Goal: Task Accomplishment & Management: Manage account settings

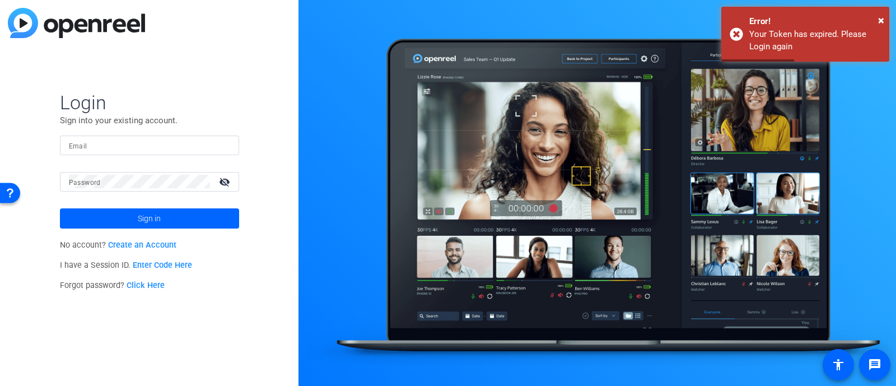
click at [127, 144] on input "Email" at bounding box center [149, 144] width 161 height 13
type input "[EMAIL_ADDRESS][DOMAIN_NAME]"
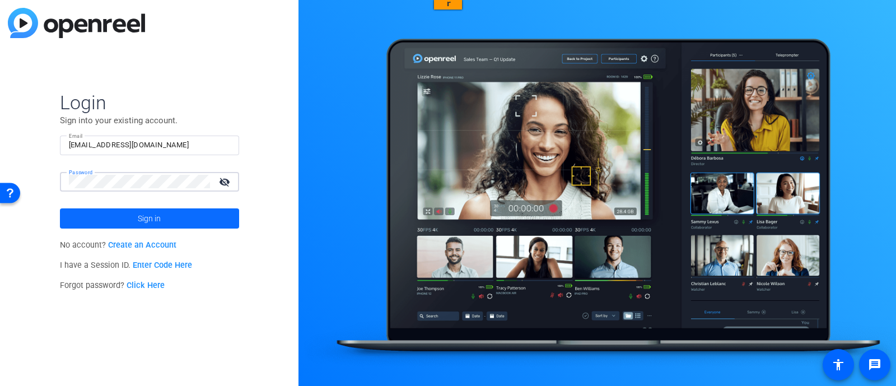
click at [134, 217] on span at bounding box center [149, 218] width 179 height 27
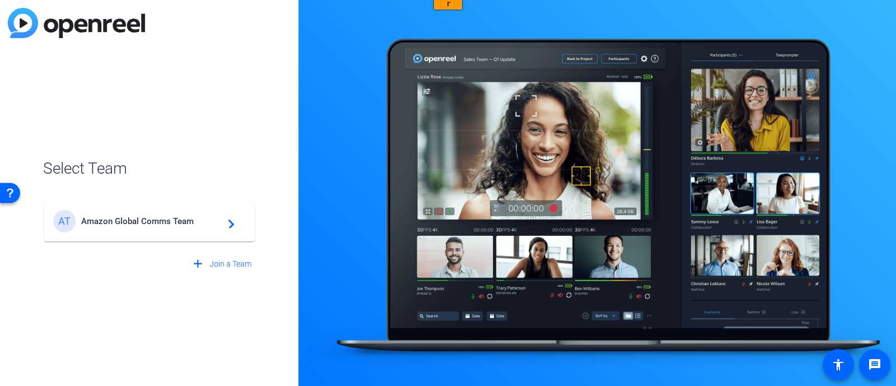
drag, startPoint x: 161, startPoint y: 228, endPoint x: 167, endPoint y: 235, distance: 9.1
click at [161, 228] on div "AT Amazon Global Comms Team navigate_next" at bounding box center [149, 221] width 193 height 22
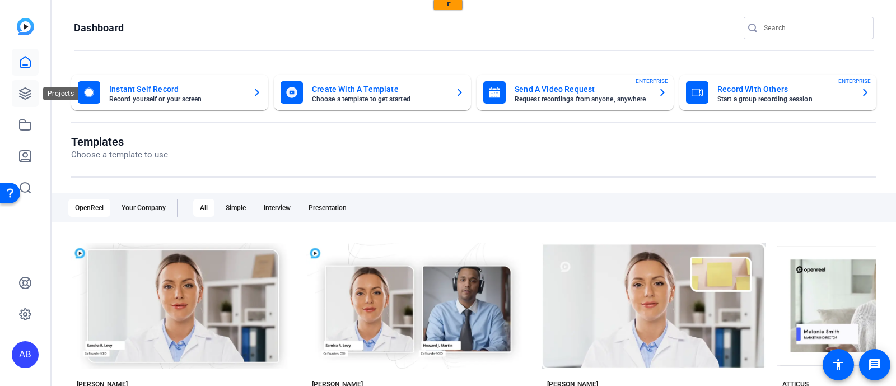
click at [24, 99] on icon at bounding box center [24, 93] width 13 height 13
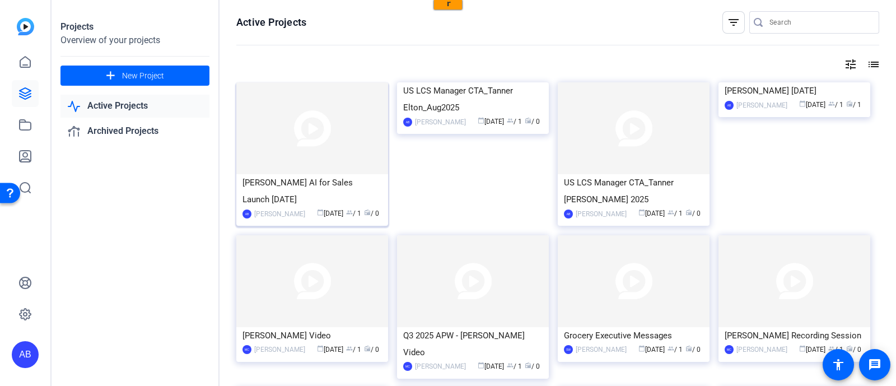
click at [299, 165] on img at bounding box center [312, 128] width 152 height 92
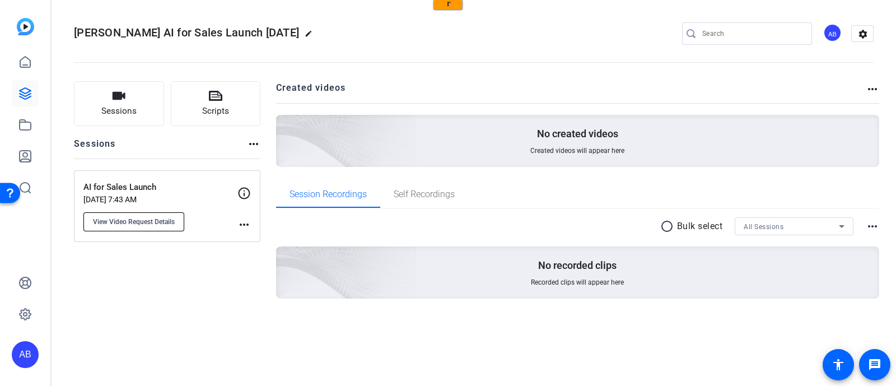
click at [164, 220] on span "View Video Request Details" at bounding box center [134, 221] width 82 height 9
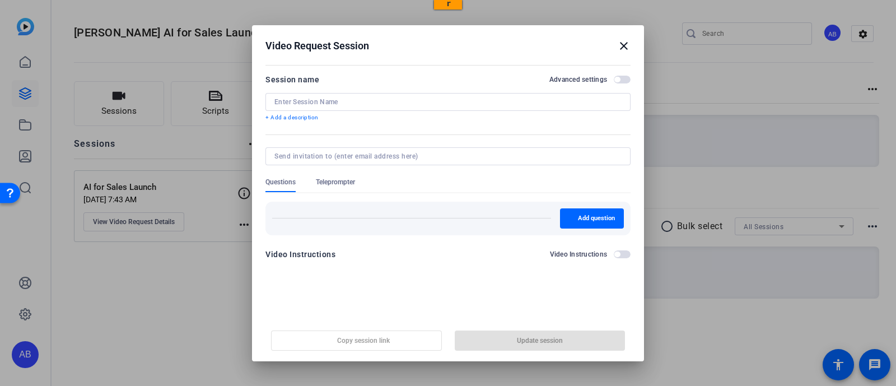
type input "AI for Sales Launch"
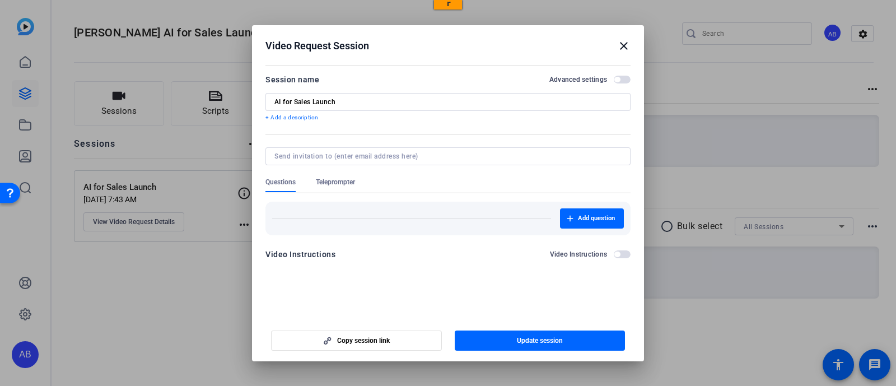
click at [181, 267] on div at bounding box center [448, 193] width 896 height 386
click at [244, 221] on div at bounding box center [448, 193] width 896 height 386
click at [616, 45] on div "Video Request Session close" at bounding box center [447, 45] width 365 height 13
click at [625, 44] on mat-icon "close" at bounding box center [623, 45] width 13 height 13
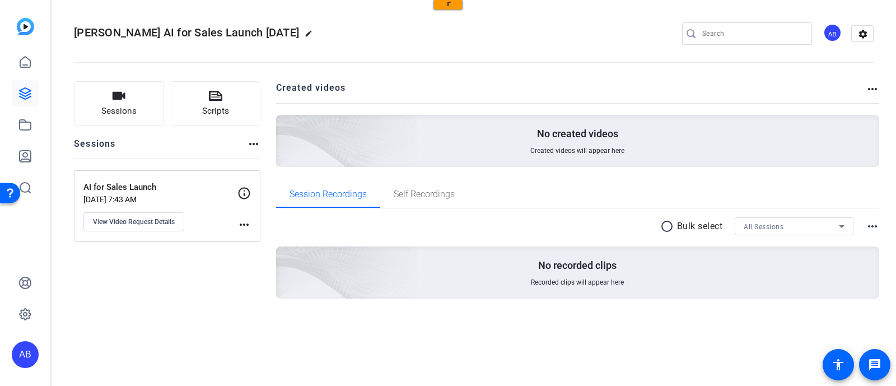
click at [246, 193] on icon at bounding box center [243, 192] width 13 height 13
click at [172, 193] on div "AI for Sales Launch [DATE] 7:43 AM View Video Request Details" at bounding box center [160, 206] width 154 height 50
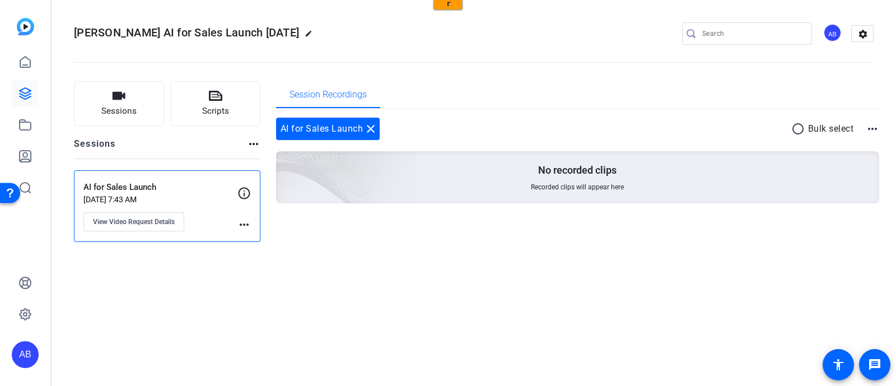
click at [120, 191] on p "AI for Sales Launch" at bounding box center [160, 187] width 154 height 13
click at [125, 227] on button "View Video Request Details" at bounding box center [133, 221] width 101 height 19
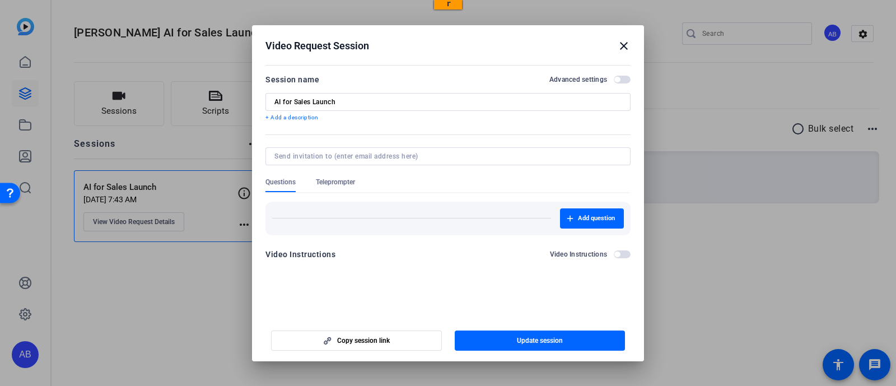
click at [621, 251] on span "button" at bounding box center [622, 254] width 17 height 8
click at [622, 251] on span "button" at bounding box center [625, 254] width 6 height 6
click at [616, 78] on span "button" at bounding box center [617, 80] width 6 height 6
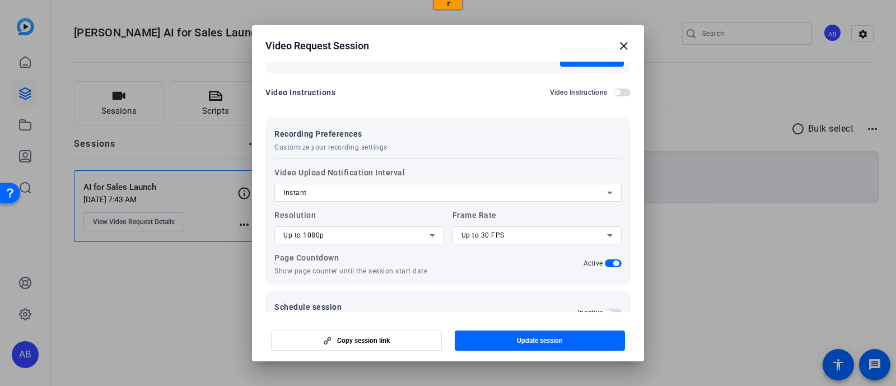
scroll to position [194, 0]
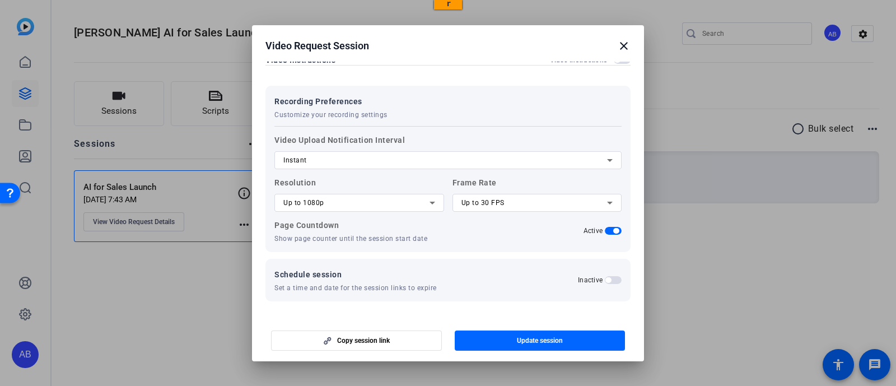
click at [605, 279] on span "button" at bounding box center [608, 280] width 6 height 6
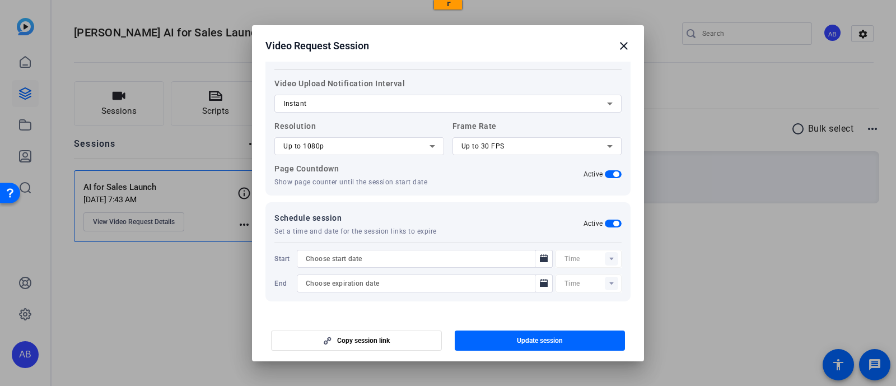
click at [613, 224] on span "button" at bounding box center [616, 224] width 6 height 6
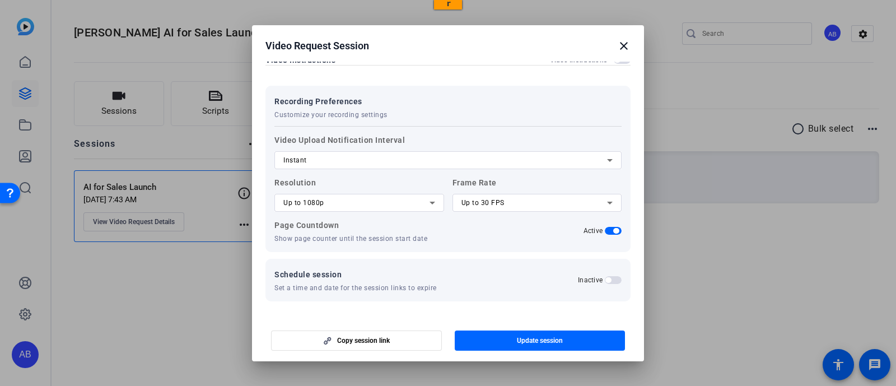
scroll to position [0, 0]
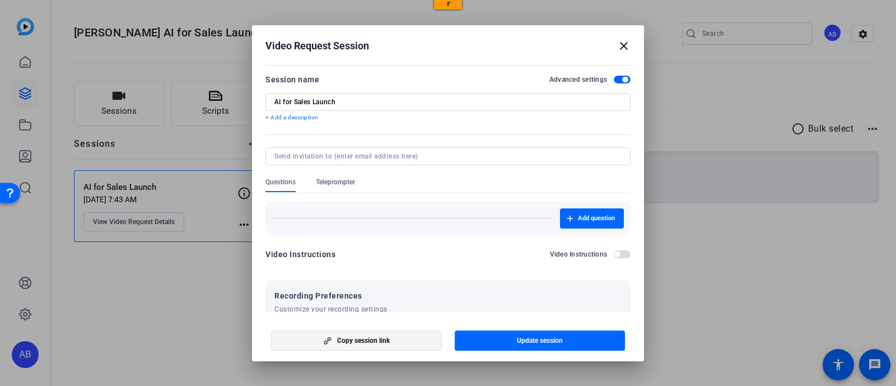
click at [342, 345] on span "button" at bounding box center [357, 340] width 170 height 27
click at [625, 46] on mat-icon "close" at bounding box center [623, 45] width 13 height 13
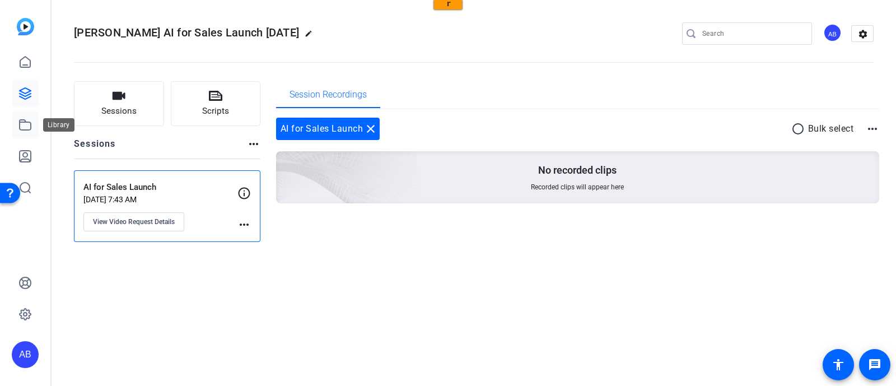
click at [26, 125] on icon at bounding box center [24, 124] width 13 height 13
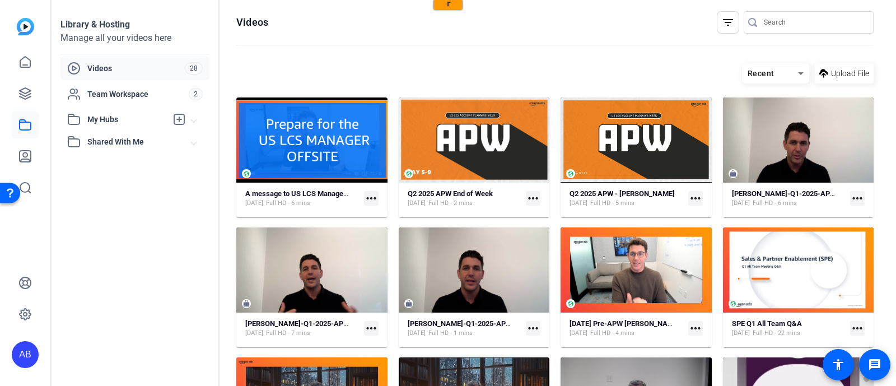
click at [27, 28] on img at bounding box center [25, 26] width 17 height 17
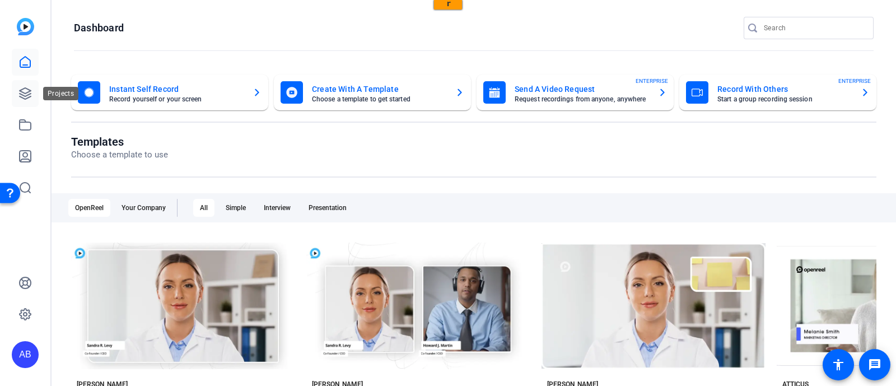
click at [24, 91] on icon at bounding box center [24, 93] width 13 height 13
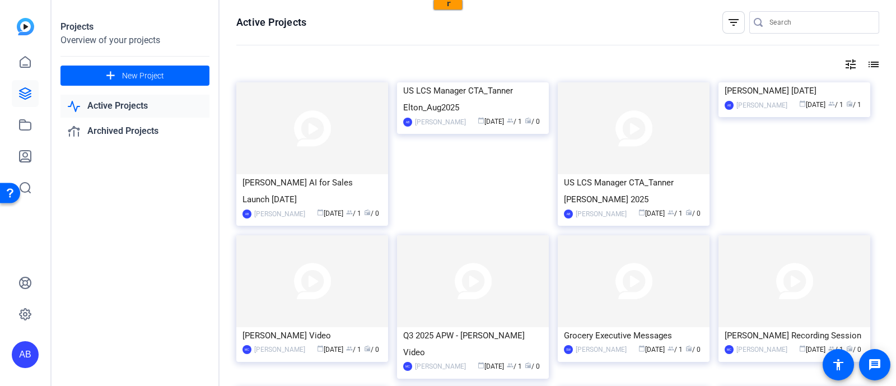
click at [116, 106] on link "Active Projects" at bounding box center [134, 106] width 149 height 23
click at [321, 190] on div "[PERSON_NAME] AI for Sales Launch [DATE]" at bounding box center [311, 191] width 139 height 34
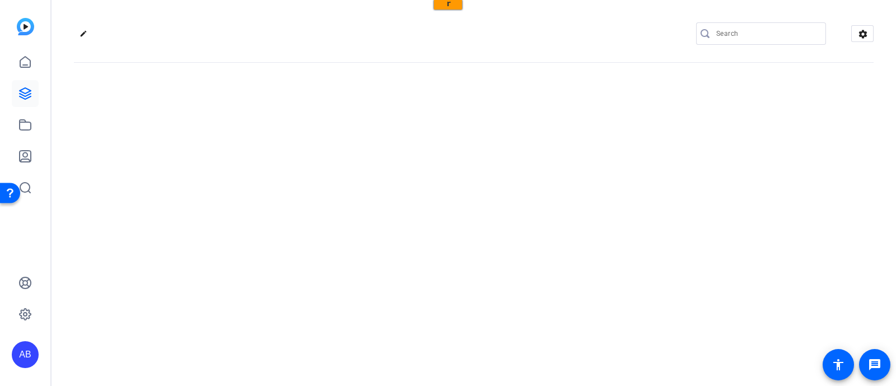
click at [321, 190] on div "edit settings" at bounding box center [474, 193] width 844 height 386
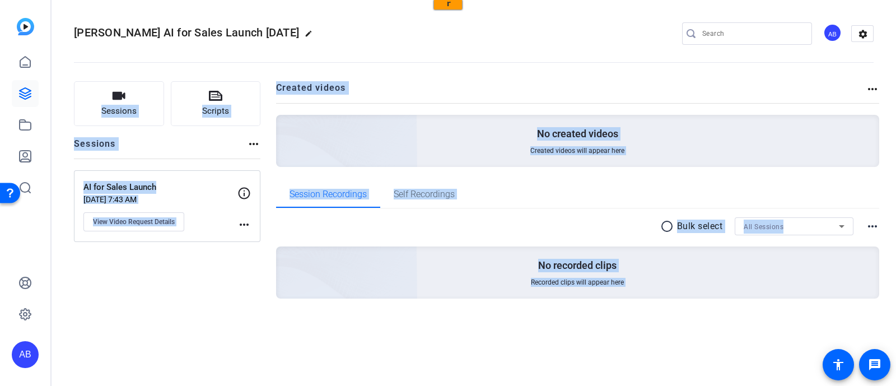
click at [346, 308] on div "radio_button_unchecked Bulk select All Sessions more_horiz No recorded clips Re…" at bounding box center [578, 271] width 604 height 125
click at [442, 73] on openreel-divider-bar at bounding box center [474, 59] width 800 height 34
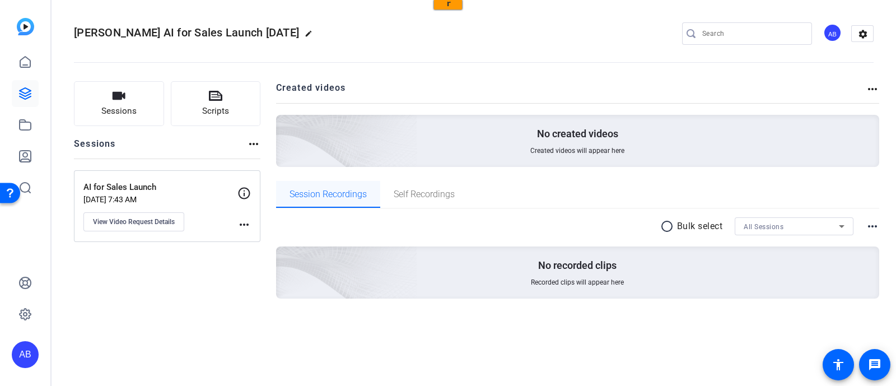
click at [335, 193] on span "Session Recordings" at bounding box center [327, 194] width 77 height 9
click at [423, 194] on span "Self Recordings" at bounding box center [424, 194] width 61 height 9
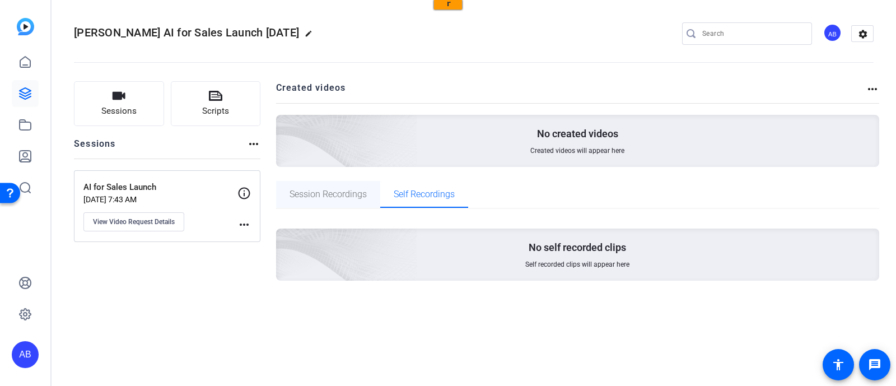
click at [332, 194] on span "Session Recordings" at bounding box center [327, 194] width 77 height 9
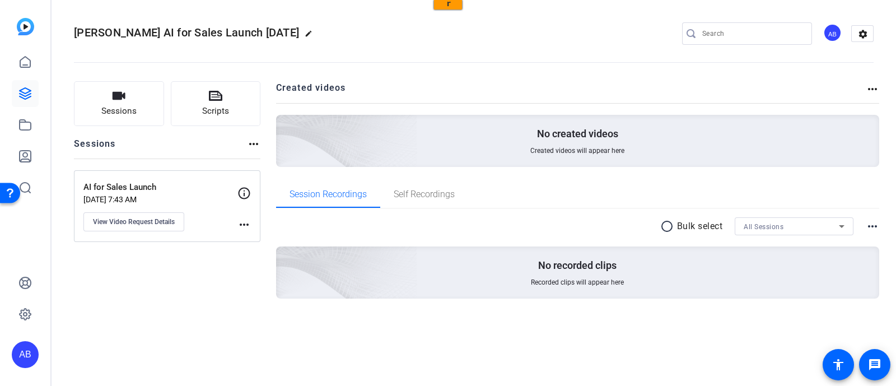
click at [254, 144] on mat-icon "more_horiz" at bounding box center [253, 143] width 13 height 13
click at [254, 144] on div at bounding box center [448, 193] width 896 height 386
click at [246, 189] on icon at bounding box center [243, 192] width 13 height 13
click at [244, 189] on icon at bounding box center [243, 192] width 13 height 13
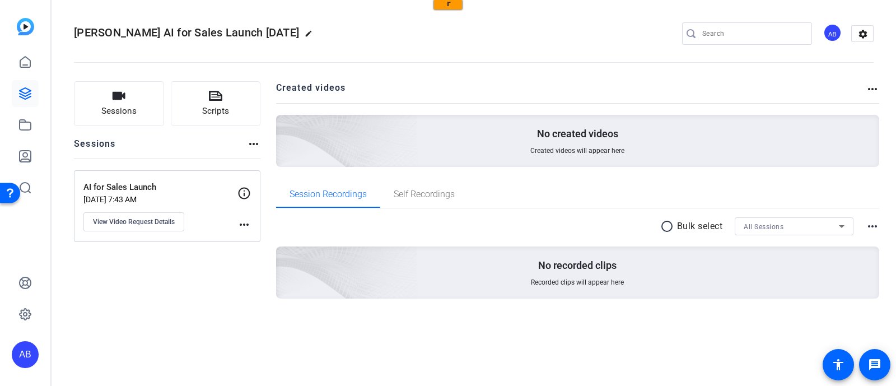
click at [244, 222] on mat-icon "more_horiz" at bounding box center [243, 224] width 13 height 13
click at [154, 223] on div at bounding box center [448, 193] width 896 height 386
click at [154, 223] on span "View Video Request Details" at bounding box center [134, 221] width 82 height 9
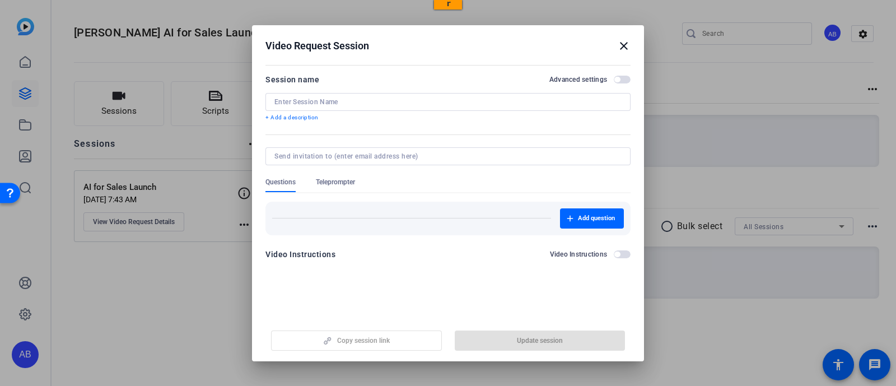
type input "AI for Sales Launch"
click at [154, 223] on div at bounding box center [448, 193] width 896 height 386
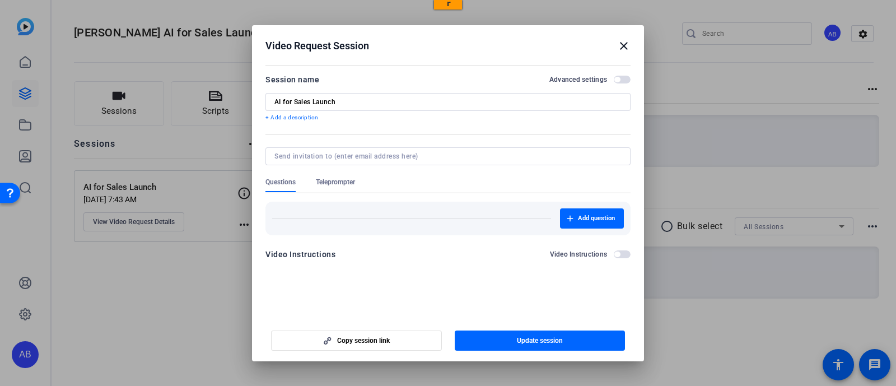
click at [621, 81] on span "button" at bounding box center [622, 80] width 17 height 8
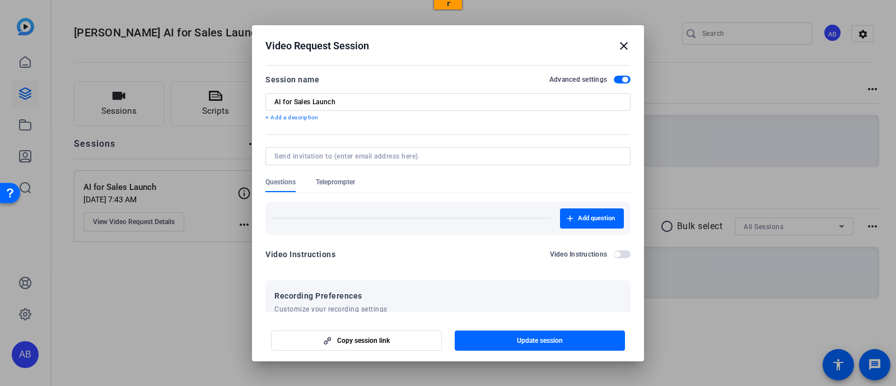
click at [627, 42] on mat-icon "close" at bounding box center [623, 45] width 13 height 13
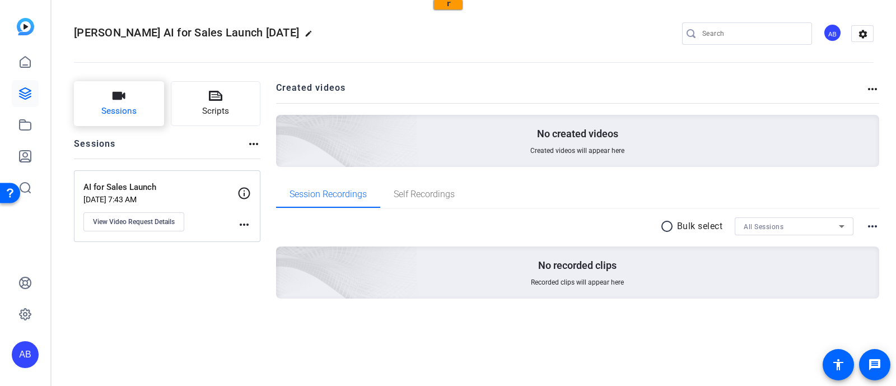
click at [115, 100] on icon "button" at bounding box center [118, 95] width 13 height 13
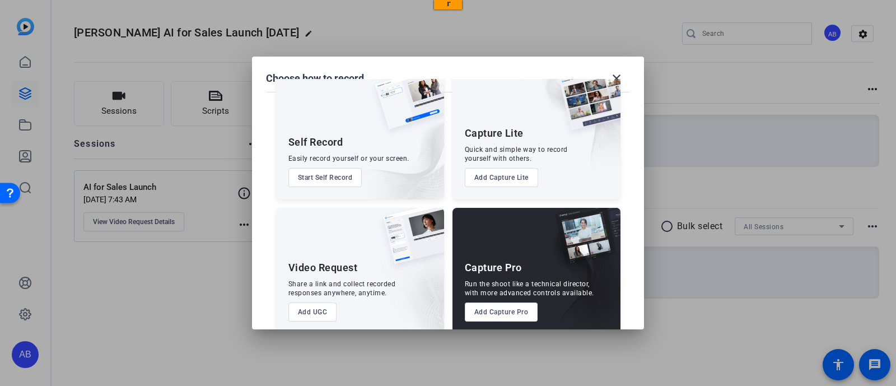
scroll to position [43, 0]
